Goal: Browse casually

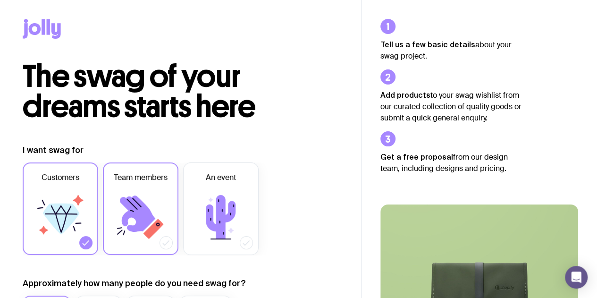
click at [154, 215] on icon at bounding box center [140, 217] width 57 height 57
click at [0, 0] on input "Team members" at bounding box center [0, 0] width 0 height 0
click at [84, 227] on icon at bounding box center [60, 217] width 57 height 57
click at [0, 0] on input "Customers" at bounding box center [0, 0] width 0 height 0
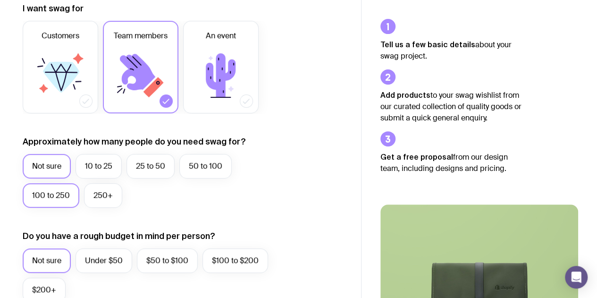
click at [49, 193] on label "100 to 250" at bounding box center [51, 195] width 57 height 25
click at [0, 0] on input "100 to 250" at bounding box center [0, 0] width 0 height 0
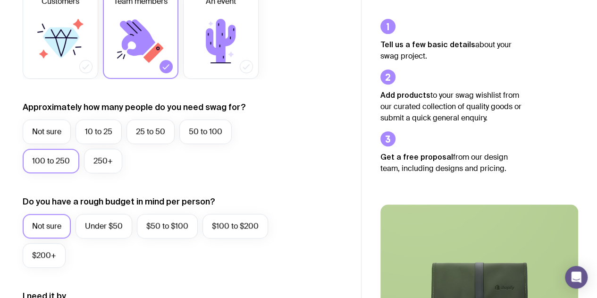
scroll to position [189, 0]
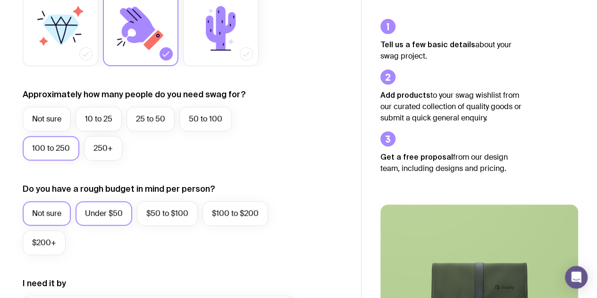
click at [104, 210] on label "Under $50" at bounding box center [104, 213] width 57 height 25
click at [0, 0] on input "Under $50" at bounding box center [0, 0] width 0 height 0
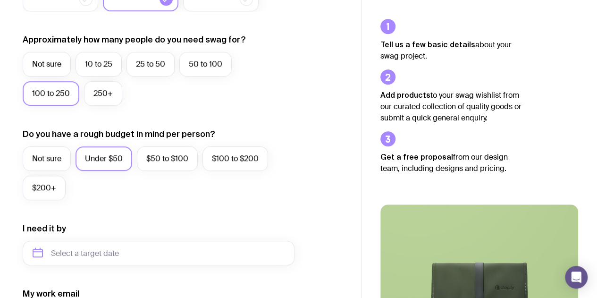
scroll to position [283, 0]
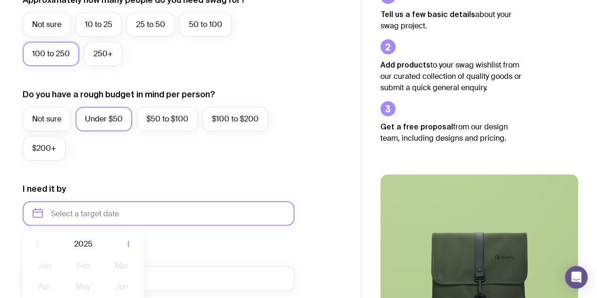
click at [130, 211] on input "text" at bounding box center [159, 213] width 272 height 25
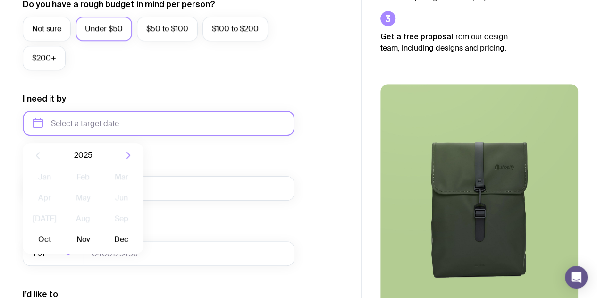
scroll to position [378, 0]
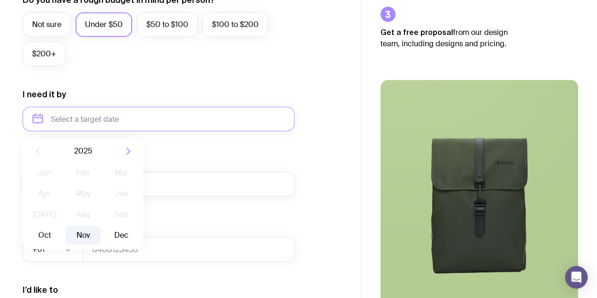
click at [82, 234] on button "Nov" at bounding box center [83, 235] width 34 height 19
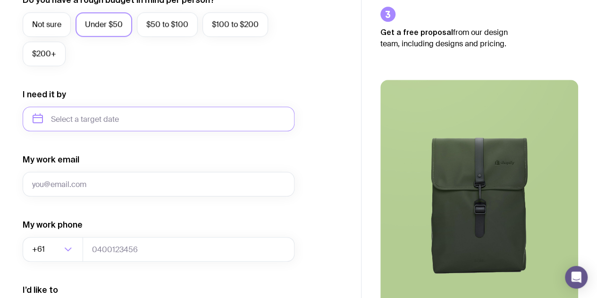
type input "[DATE]"
click at [100, 116] on input "[DATE]" at bounding box center [159, 119] width 272 height 25
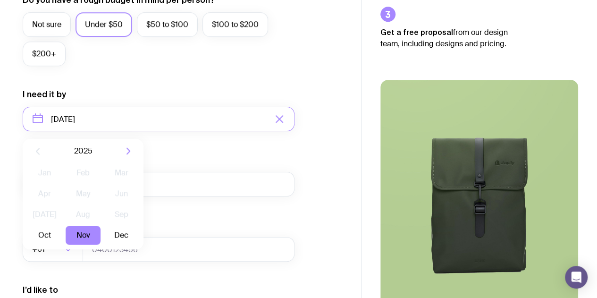
click at [261, 165] on div "My work email" at bounding box center [159, 175] width 272 height 43
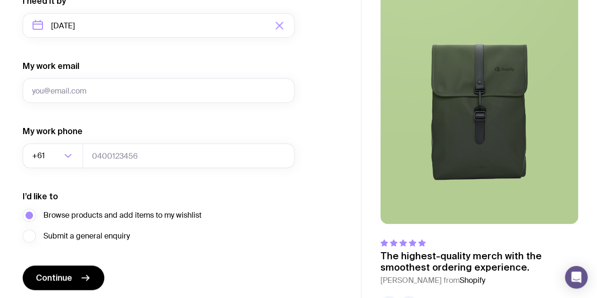
scroll to position [472, 0]
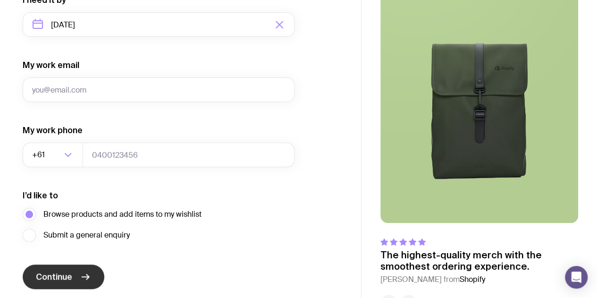
click at [57, 278] on span "Continue" at bounding box center [54, 276] width 36 height 11
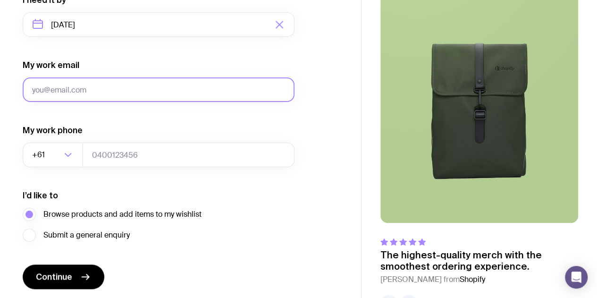
click at [74, 93] on input "My work email" at bounding box center [159, 89] width 272 height 25
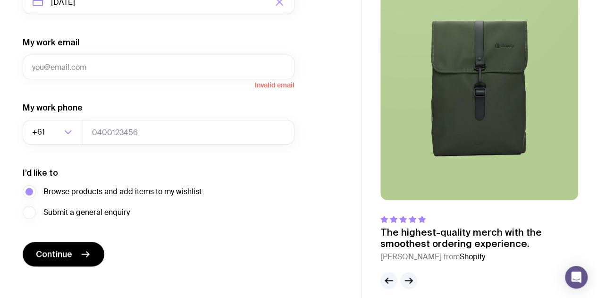
scroll to position [504, 0]
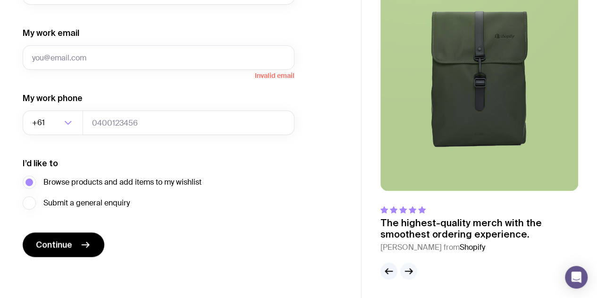
click at [407, 274] on icon "button" at bounding box center [408, 270] width 11 height 11
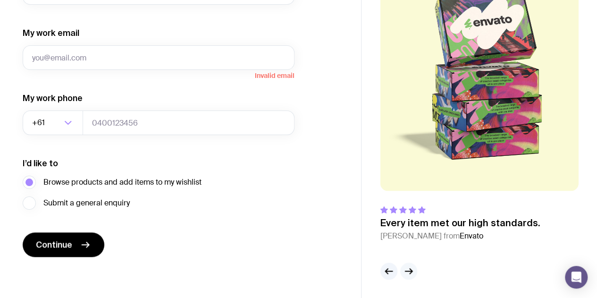
click at [407, 274] on icon "button" at bounding box center [408, 270] width 11 height 11
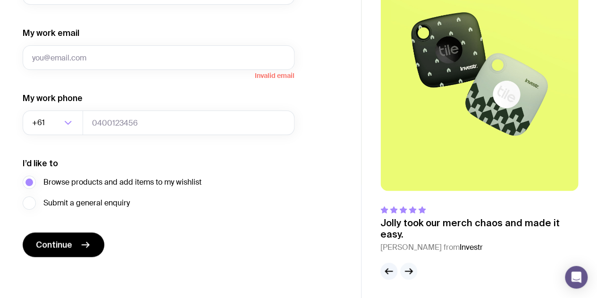
click at [407, 274] on icon "button" at bounding box center [408, 270] width 11 height 11
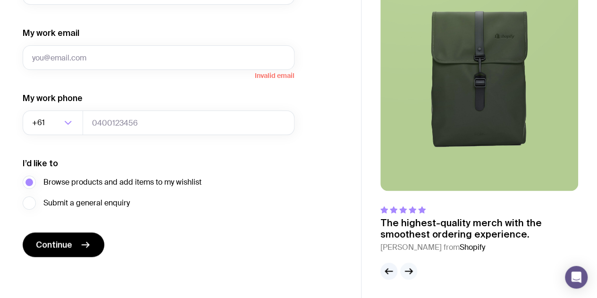
click at [409, 264] on button "button" at bounding box center [409, 271] width 17 height 17
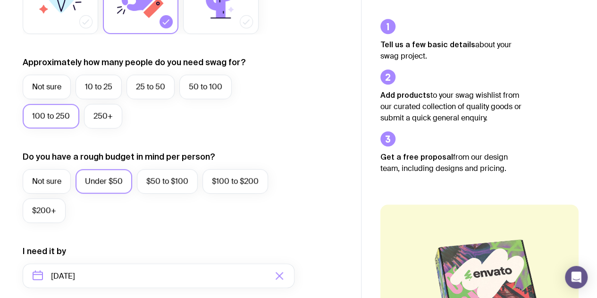
scroll to position [0, 0]
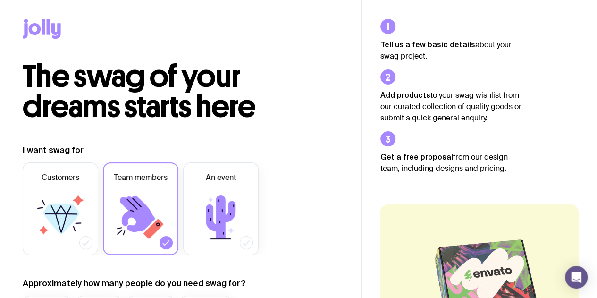
click at [37, 23] on icon at bounding box center [42, 29] width 38 height 20
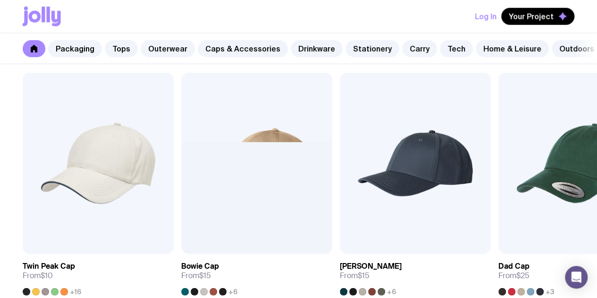
scroll to position [1181, 0]
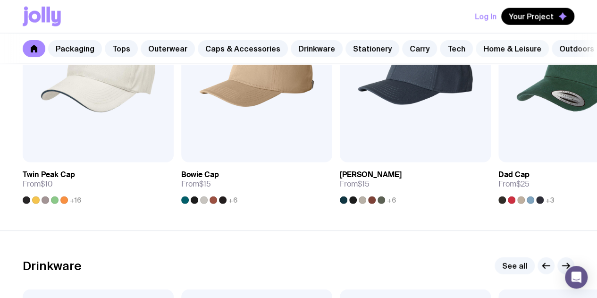
click at [501, 43] on link "Home & Leisure" at bounding box center [512, 48] width 73 height 17
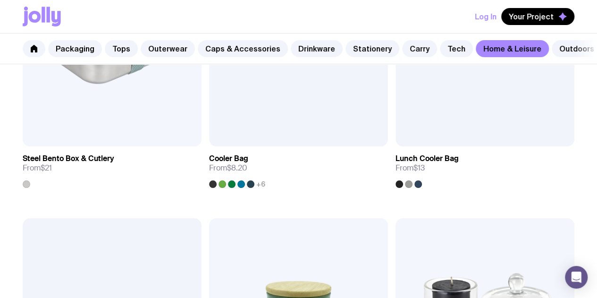
scroll to position [1939, 0]
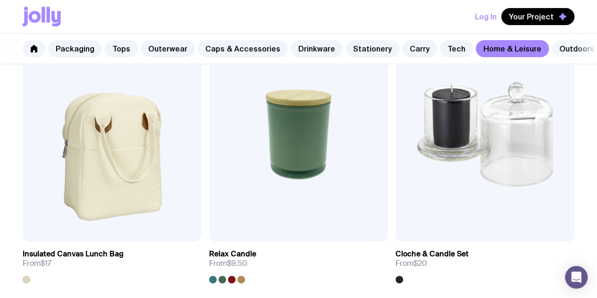
click at [569, 45] on link "Outdoors" at bounding box center [577, 48] width 50 height 17
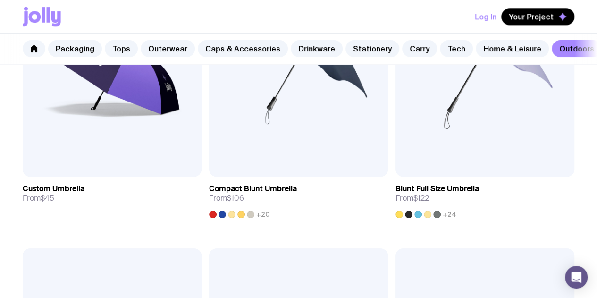
scroll to position [382, 0]
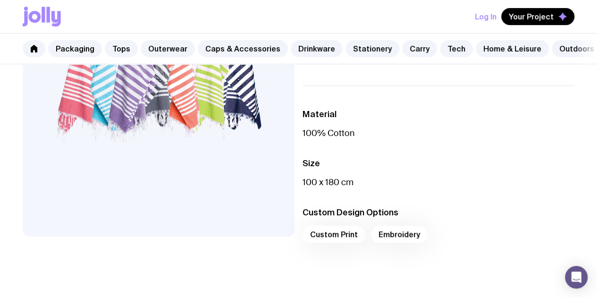
scroll to position [236, 0]
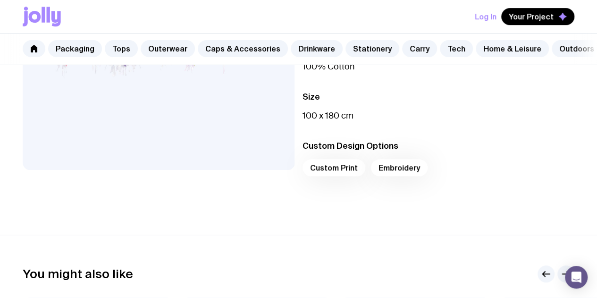
click at [344, 174] on div "Custom Print Embroidery" at bounding box center [439, 170] width 273 height 23
click at [351, 177] on div "Custom Print Embroidery" at bounding box center [439, 170] width 273 height 23
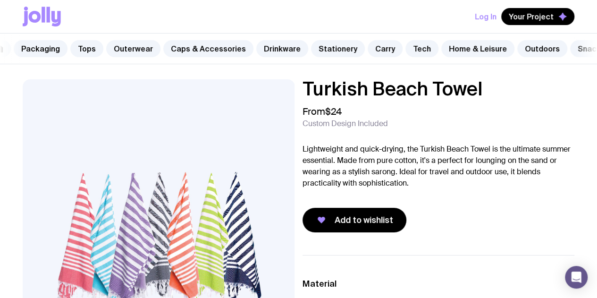
scroll to position [0, 53]
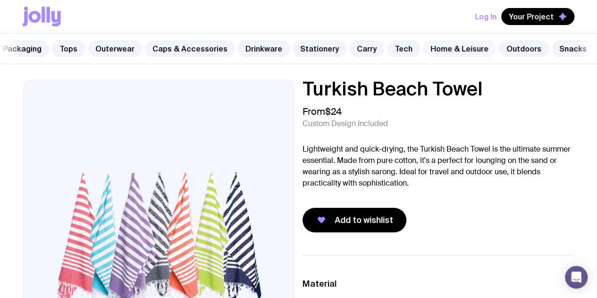
click at [452, 40] on link "Home & Leisure" at bounding box center [459, 48] width 73 height 17
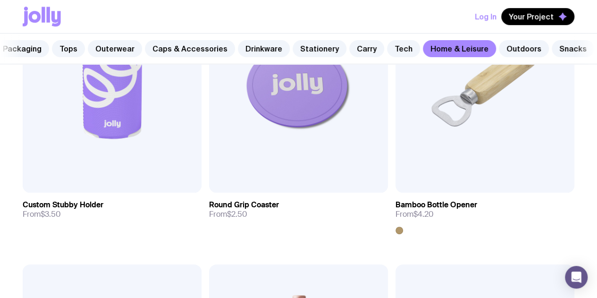
scroll to position [283, 0]
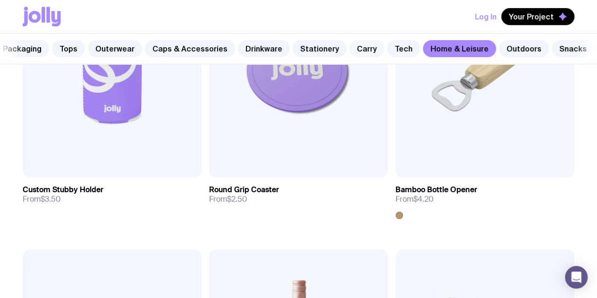
click at [361, 50] on link "Carry" at bounding box center [367, 48] width 35 height 17
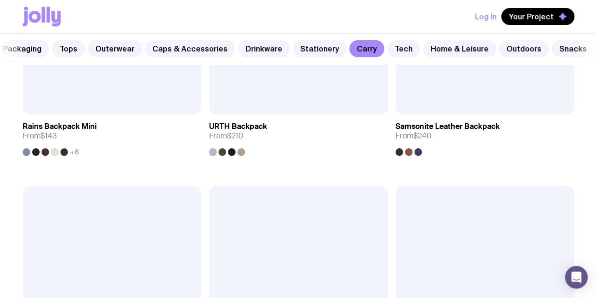
scroll to position [1795, 0]
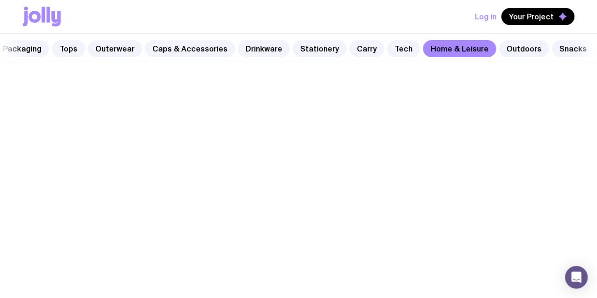
scroll to position [283, 0]
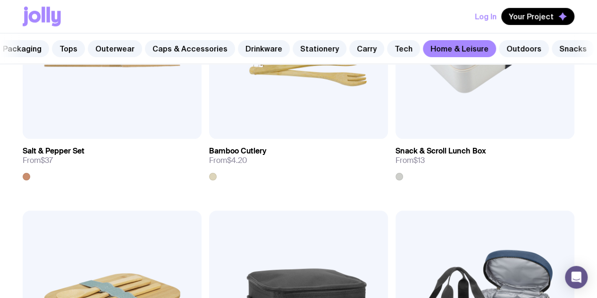
scroll to position [1181, 0]
